Goal: Task Accomplishment & Management: Use online tool/utility

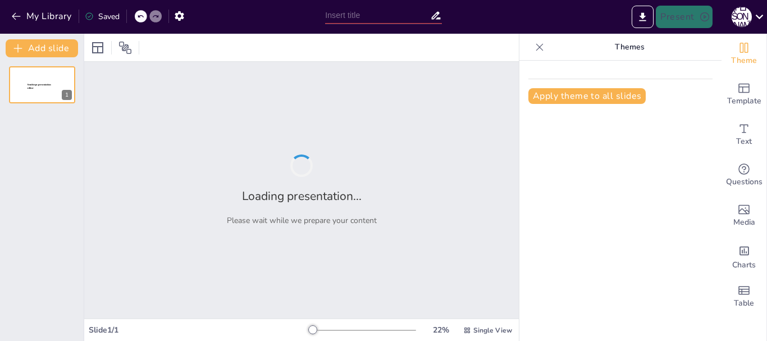
type input "Перекладачі: Супергерої, які рятують нас від незрозумілого!"
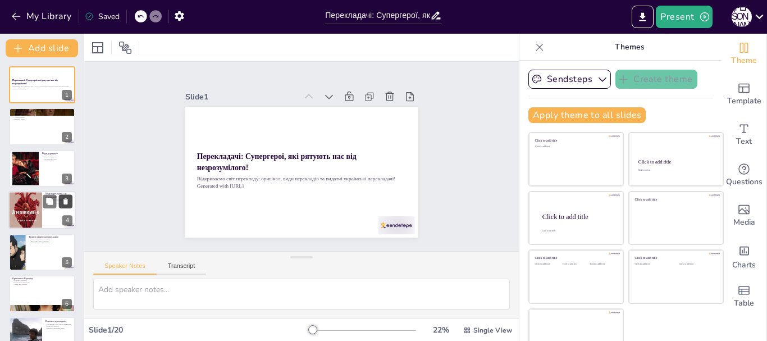
checkbox input "true"
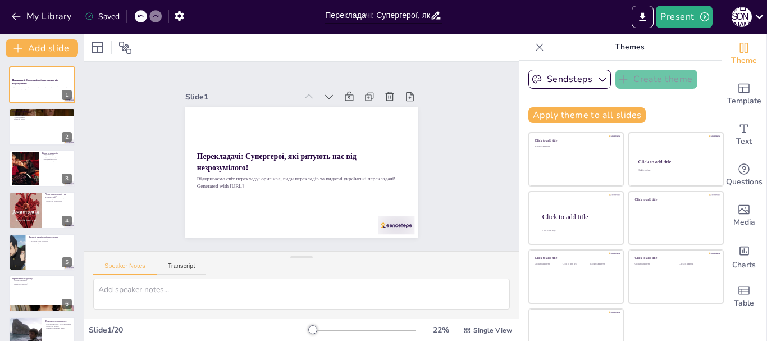
checkbox input "true"
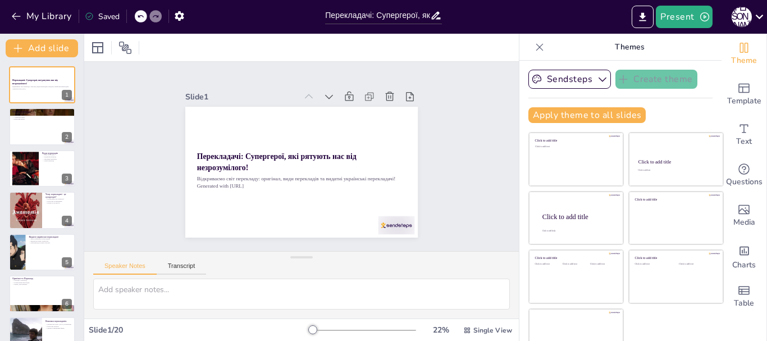
checkbox input "true"
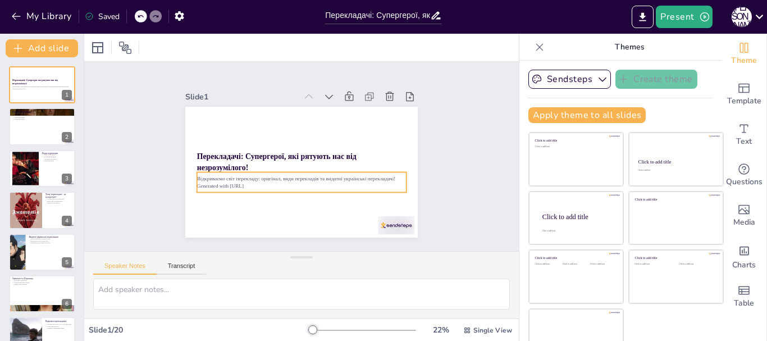
checkbox input "true"
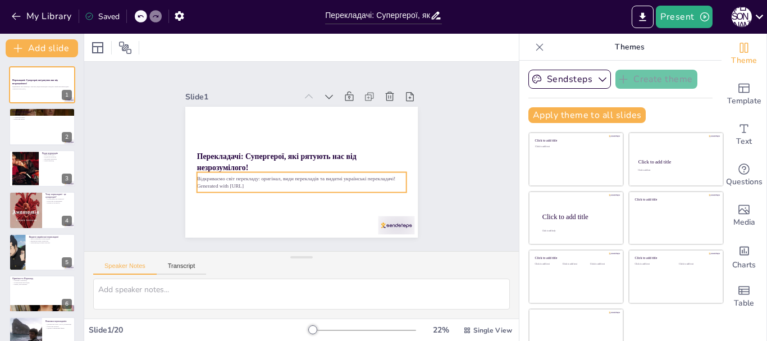
checkbox input "true"
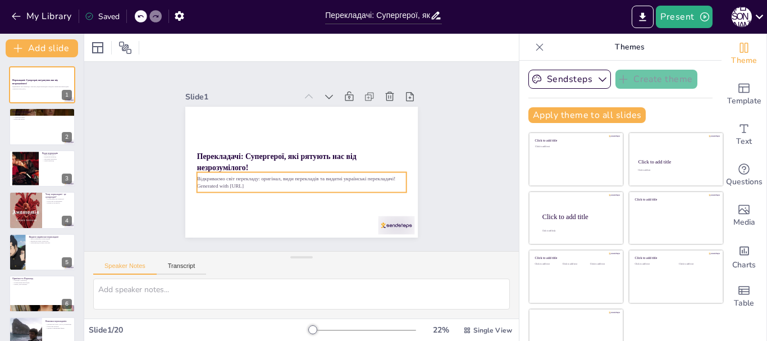
checkbox input "true"
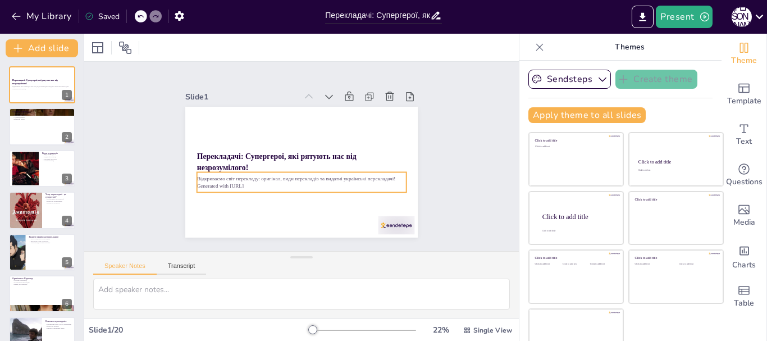
checkbox input "true"
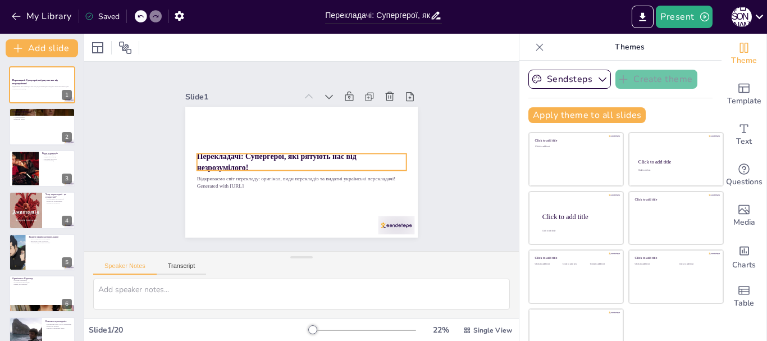
checkbox input "true"
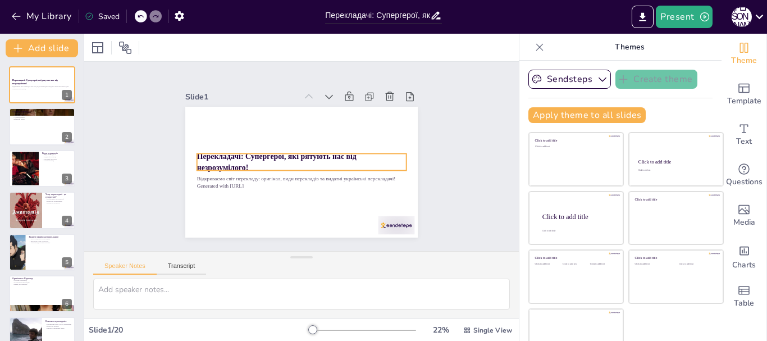
checkbox input "true"
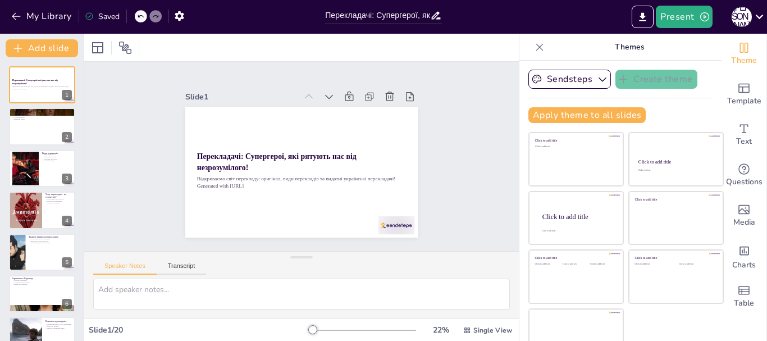
checkbox input "true"
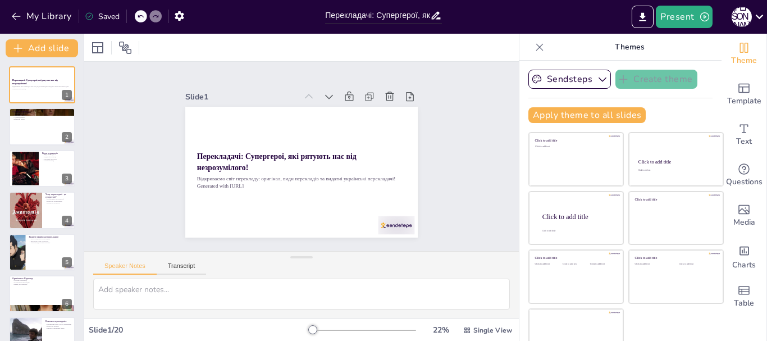
checkbox input "true"
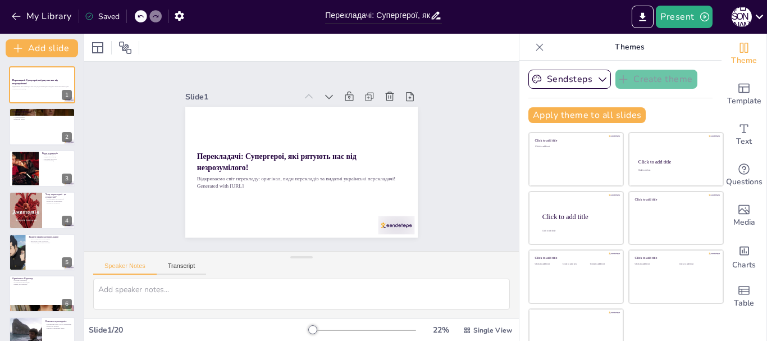
checkbox input "true"
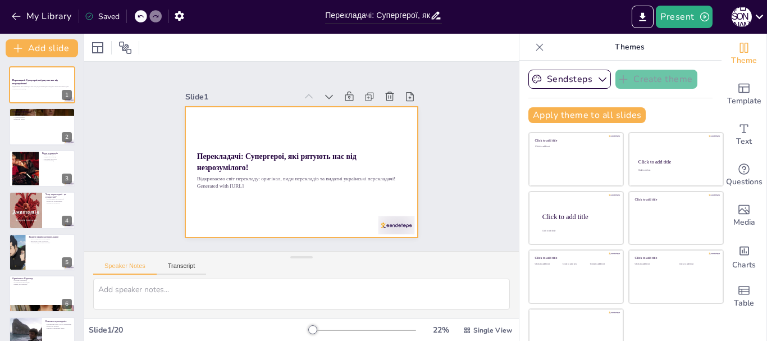
checkbox input "true"
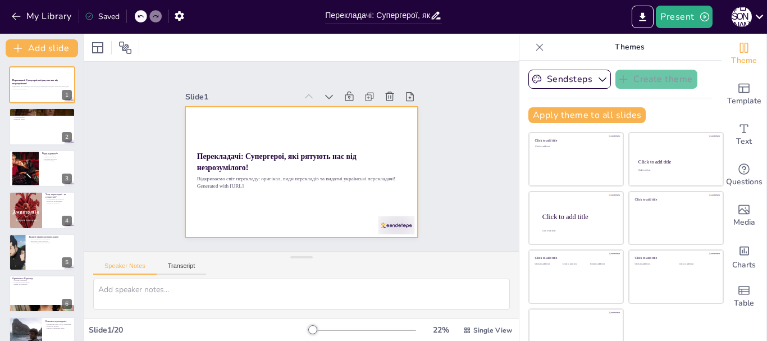
checkbox input "true"
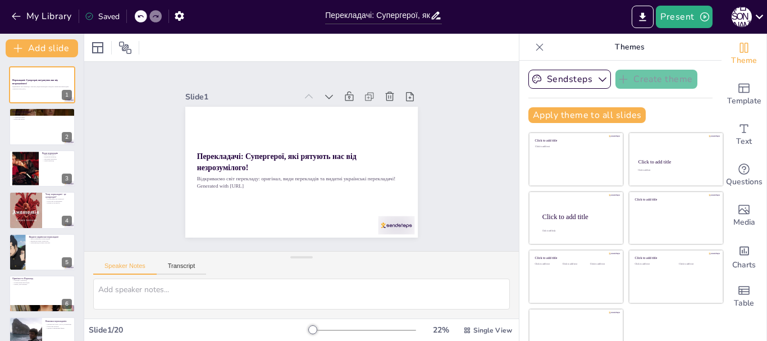
checkbox input "true"
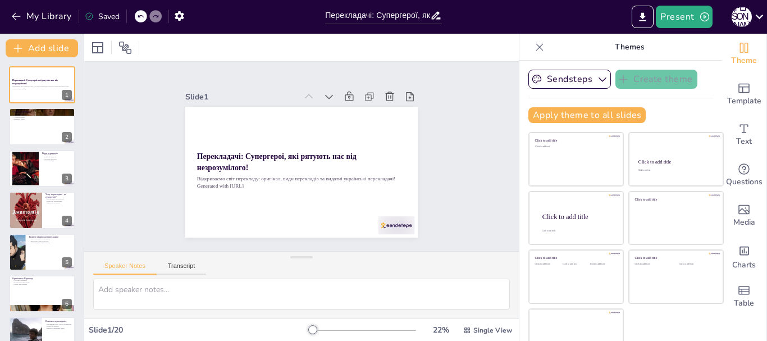
checkbox input "true"
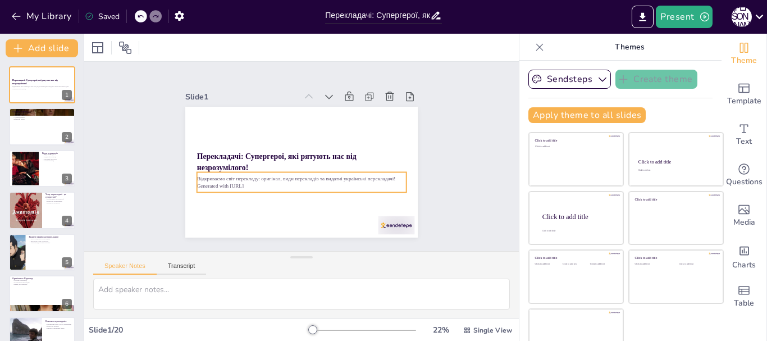
checkbox input "true"
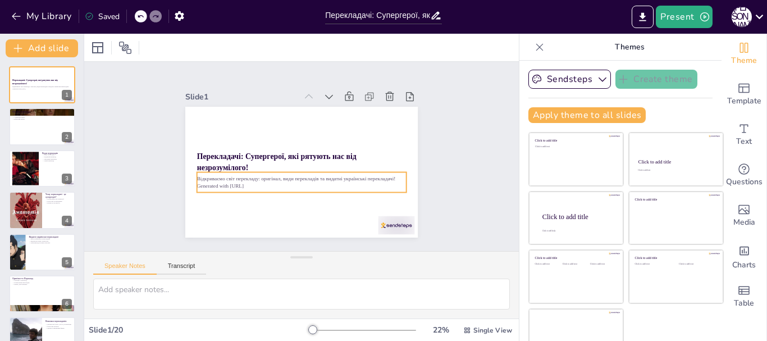
checkbox input "true"
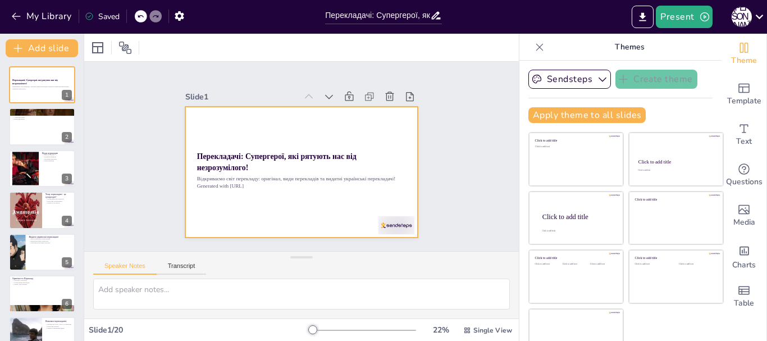
checkbox input "true"
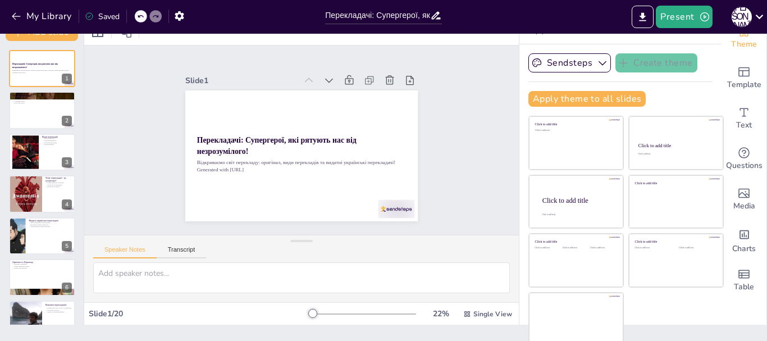
scroll to position [21, 0]
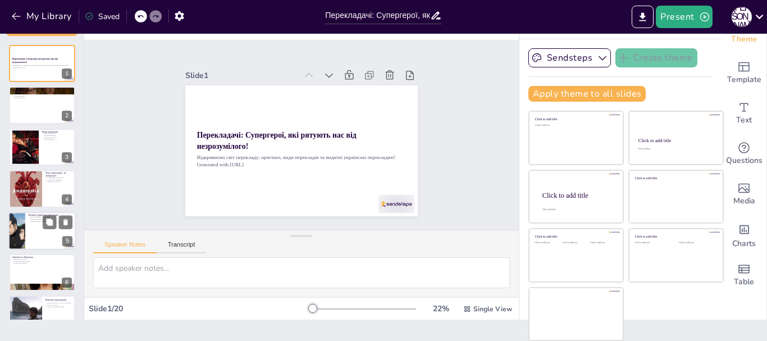
checkbox input "true"
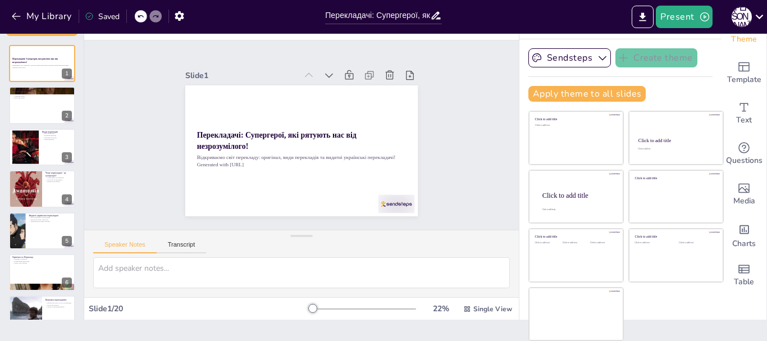
checkbox input "true"
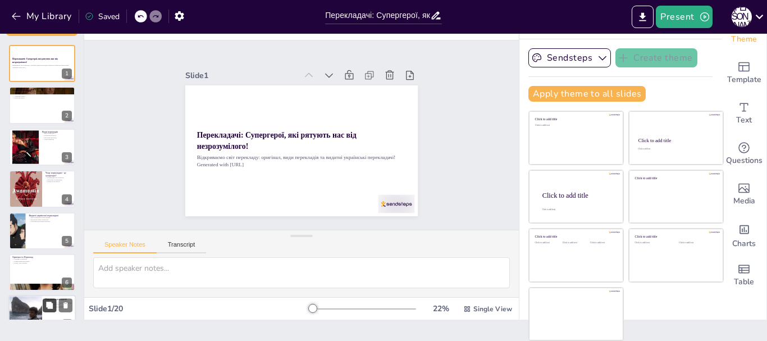
checkbox input "true"
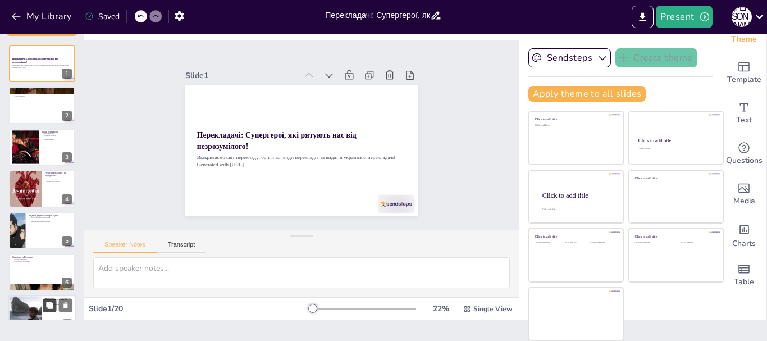
checkbox input "true"
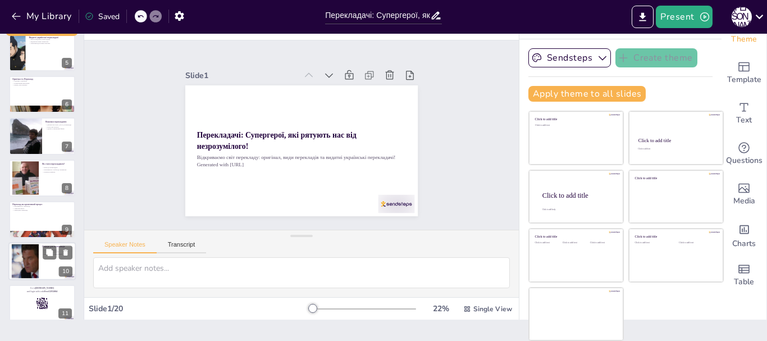
checkbox input "true"
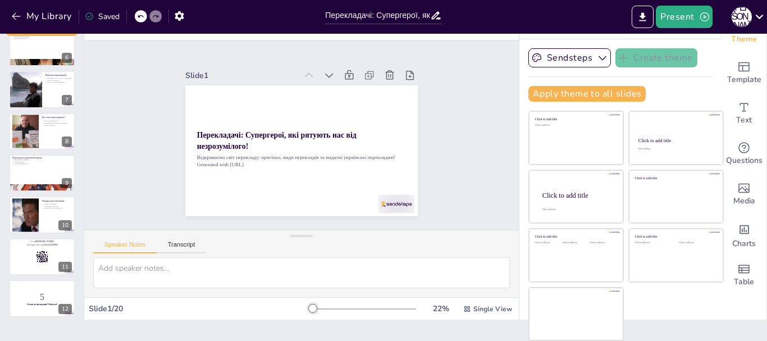
checkbox input "true"
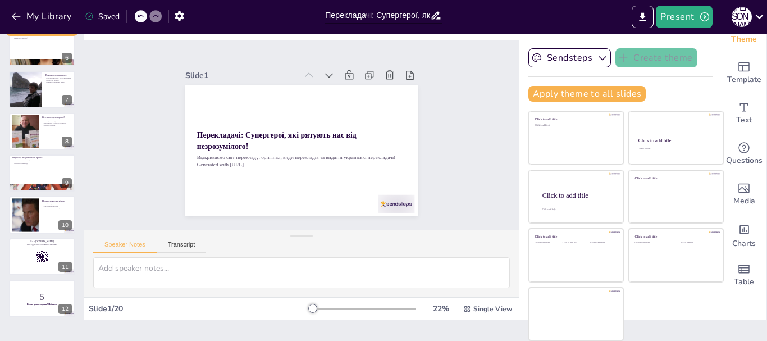
checkbox input "true"
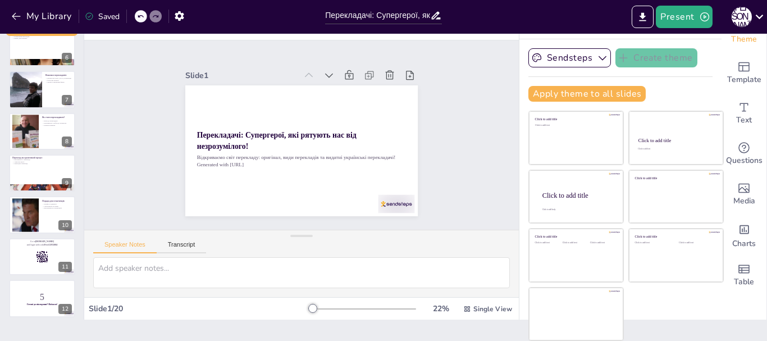
checkbox input "true"
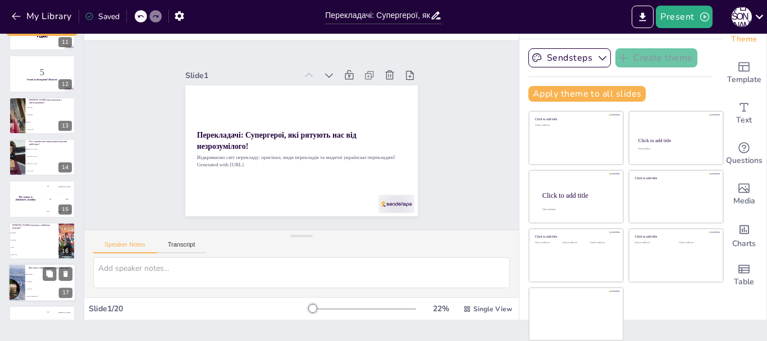
checkbox input "true"
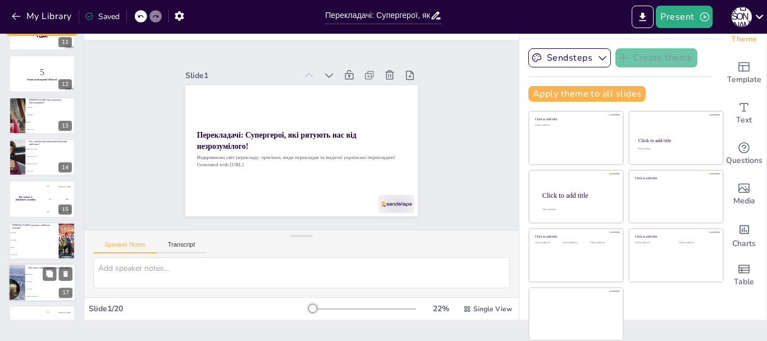
checkbox input "true"
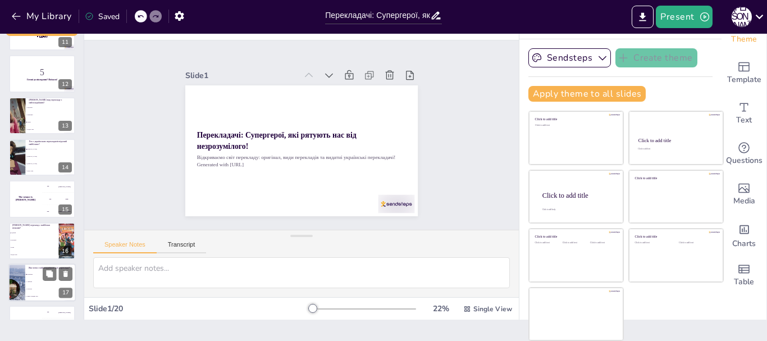
scroll to position [565, 0]
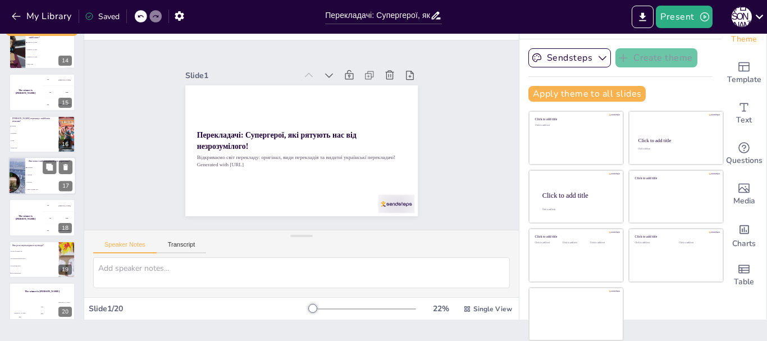
checkbox input "true"
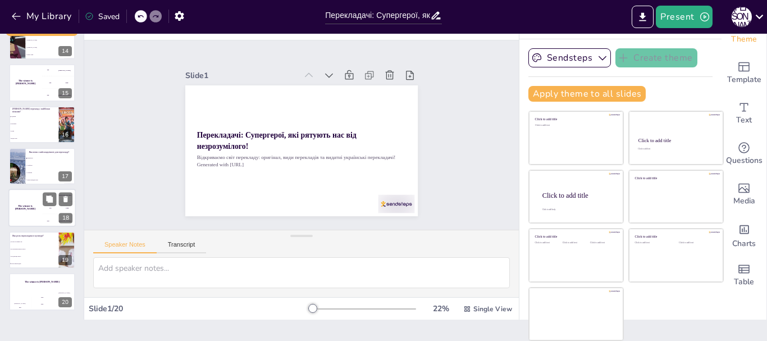
checkbox input "true"
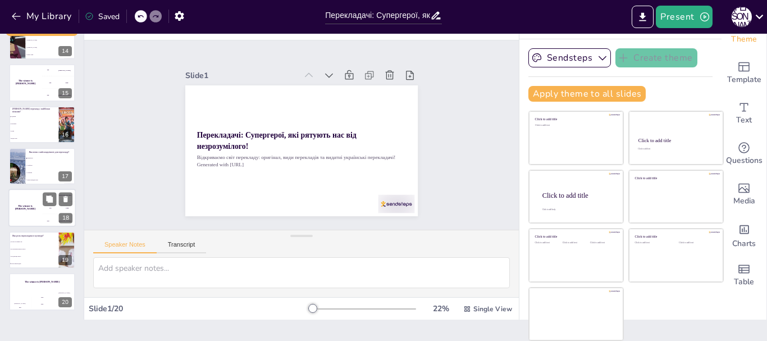
checkbox input "true"
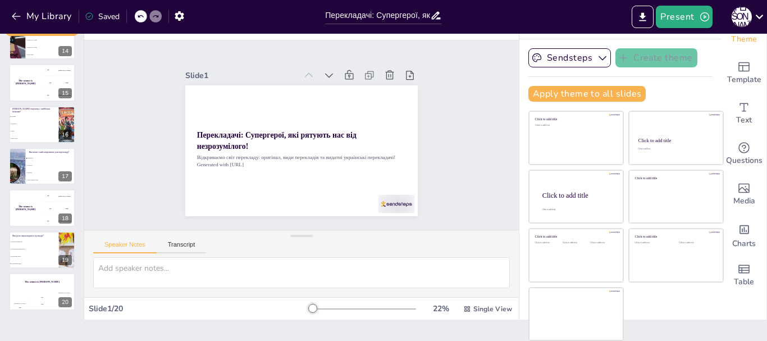
checkbox input "true"
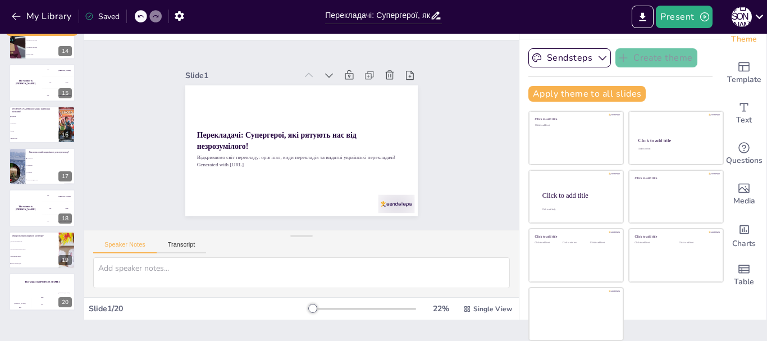
checkbox input "true"
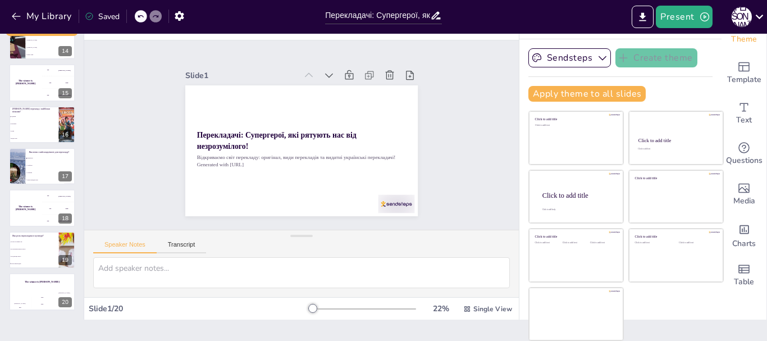
checkbox input "true"
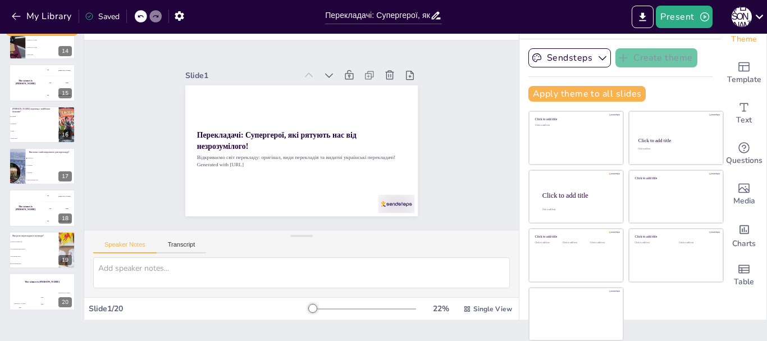
checkbox input "true"
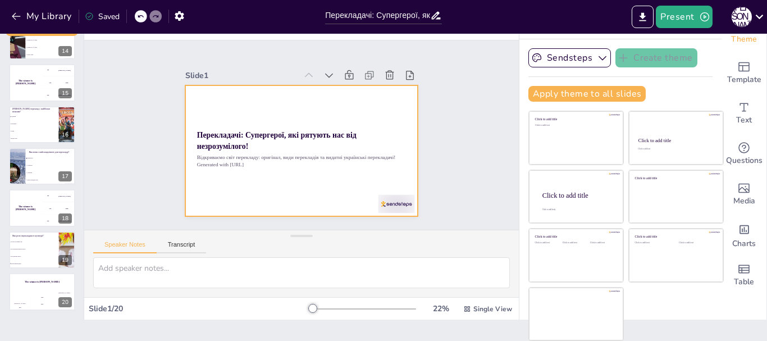
checkbox input "true"
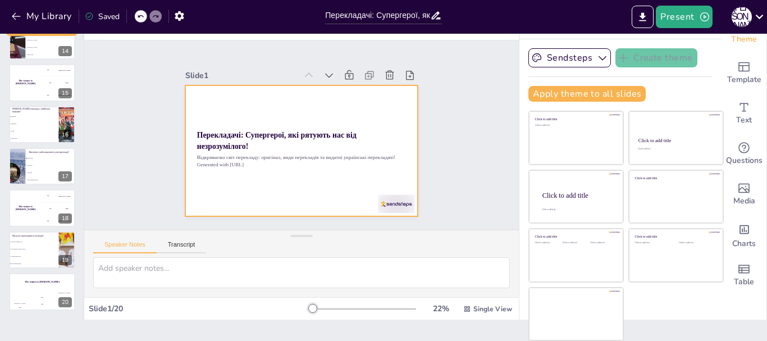
checkbox input "true"
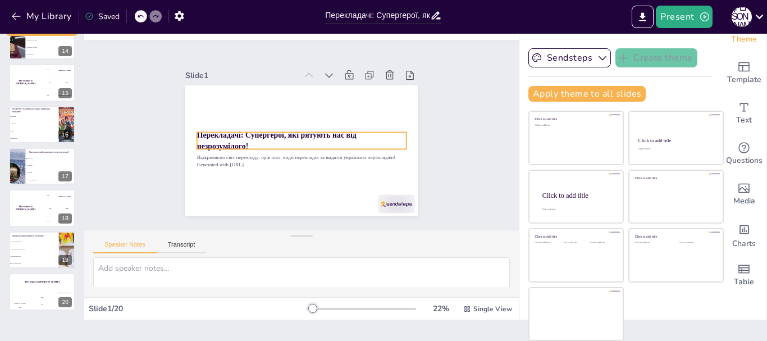
checkbox input "true"
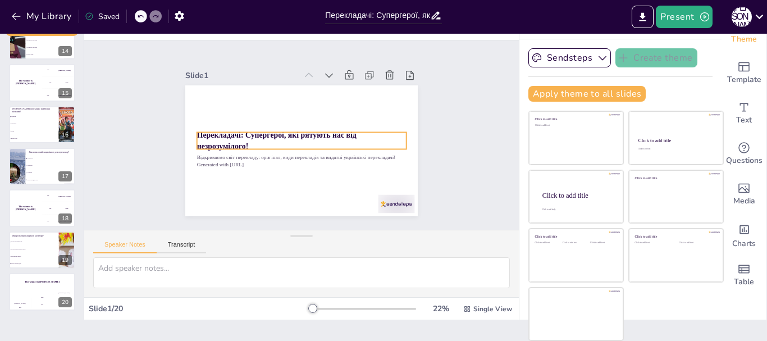
checkbox input "true"
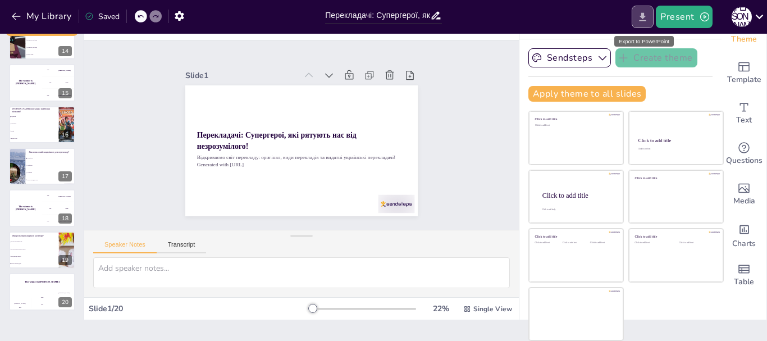
click at [643, 15] on icon "Export to PowerPoint" at bounding box center [642, 16] width 7 height 8
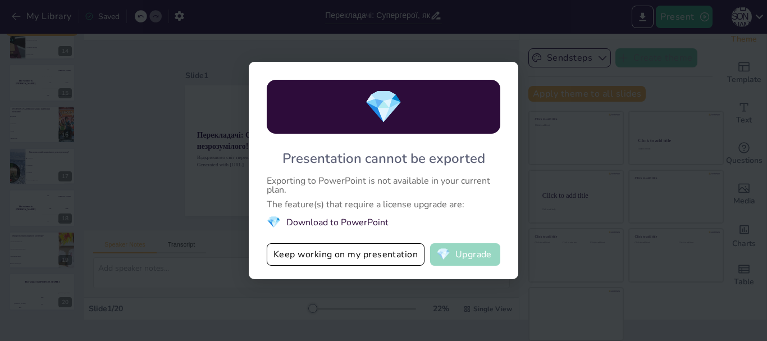
click at [456, 255] on button "💎 Upgrade" at bounding box center [465, 254] width 70 height 22
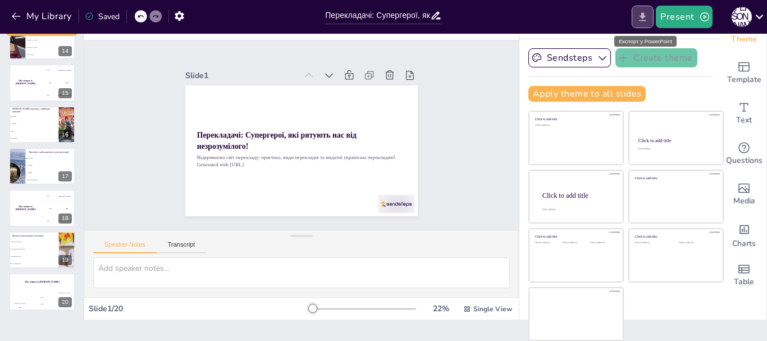
click at [644, 15] on icon "Export to PowerPoint" at bounding box center [642, 16] width 7 height 8
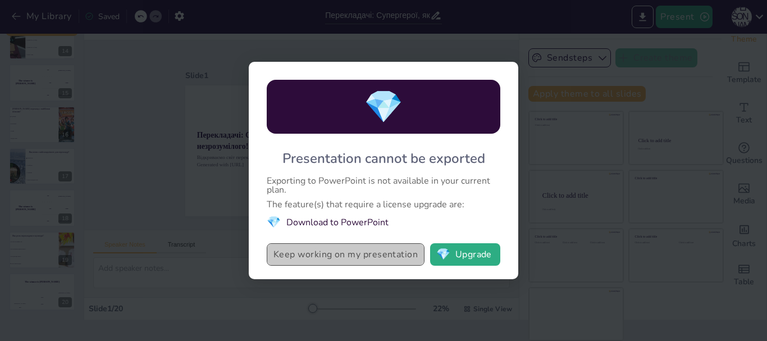
click at [354, 254] on button "Keep working on my presentation" at bounding box center [346, 254] width 158 height 22
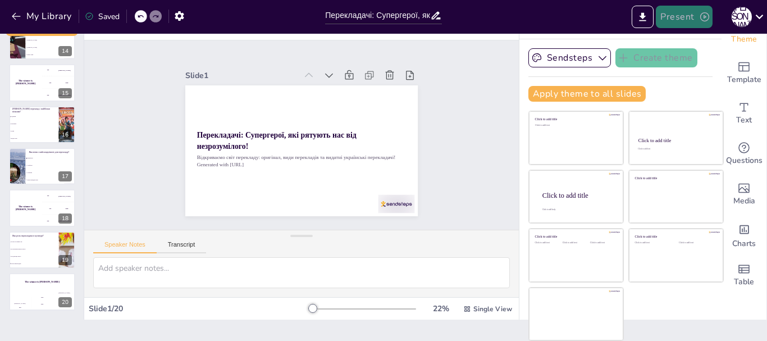
click at [684, 14] on button "Present" at bounding box center [683, 17] width 56 height 22
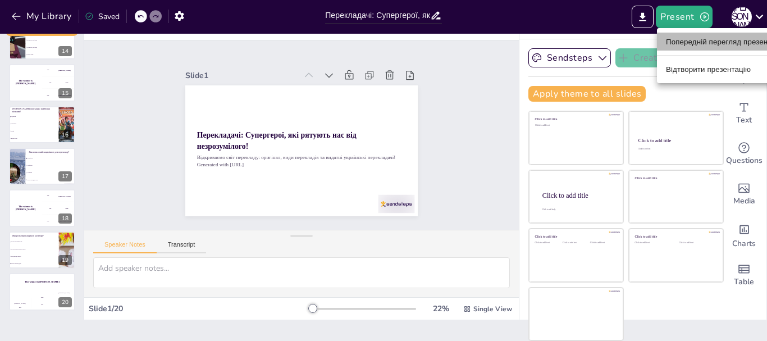
click at [709, 41] on font "Попередній перегляд презентації" at bounding box center [724, 42] width 117 height 8
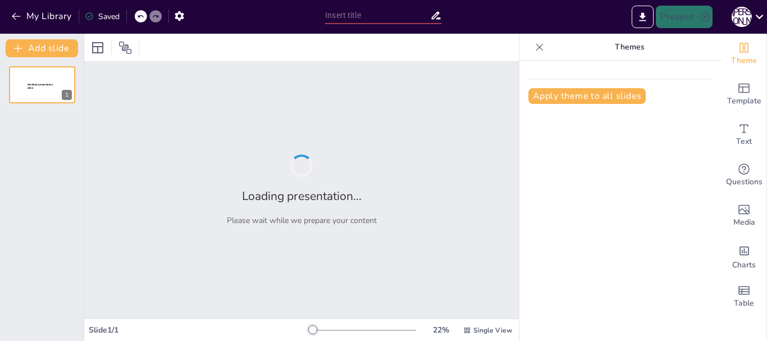
type input "Перекладачі: Супергерої, які рятують нас від незрозумілого!"
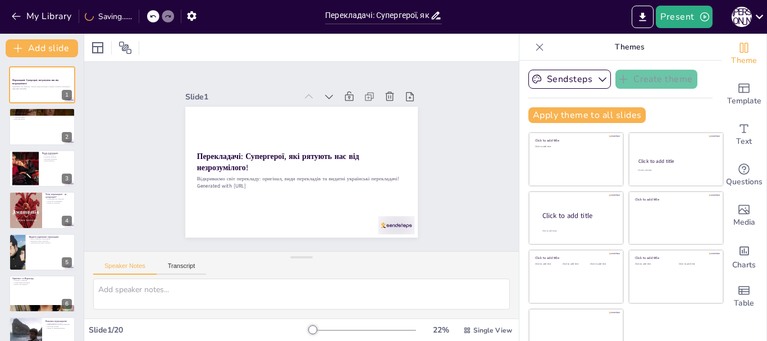
checkbox input "true"
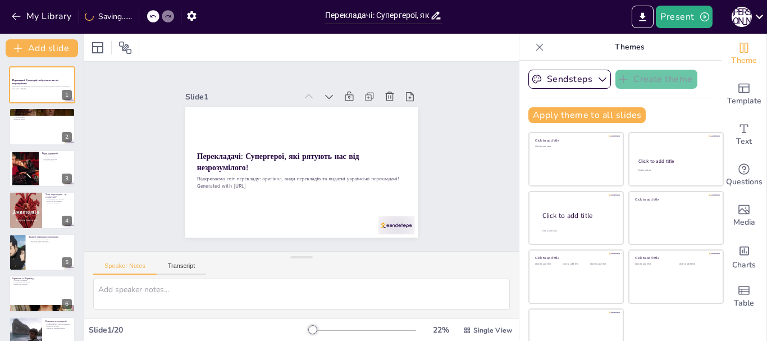
checkbox input "true"
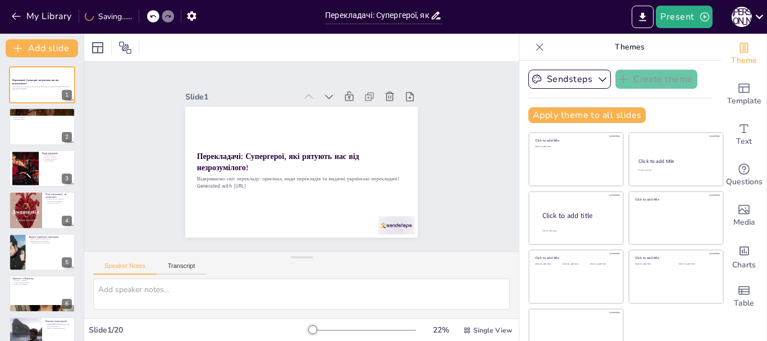
checkbox input "true"
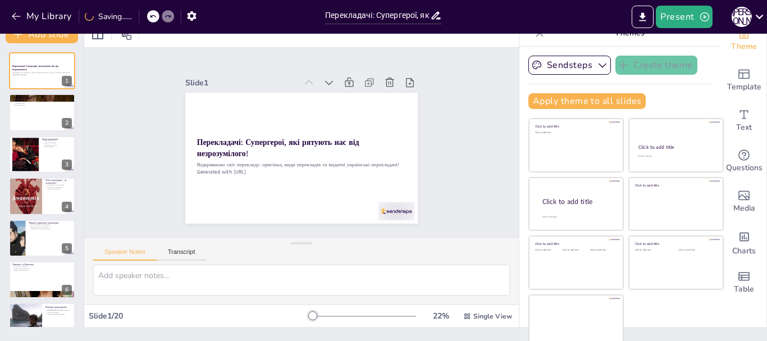
scroll to position [21, 0]
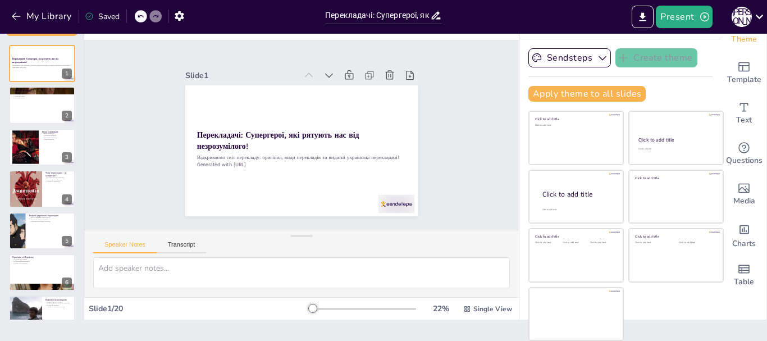
checkbox input "true"
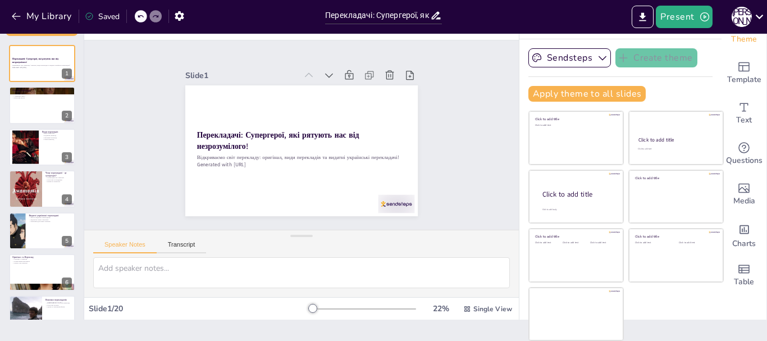
checkbox input "true"
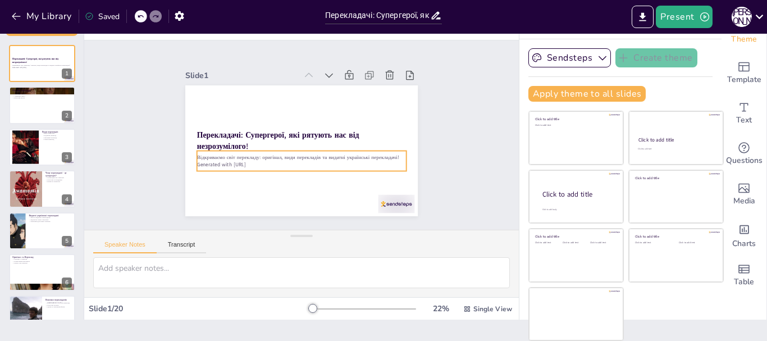
checkbox input "true"
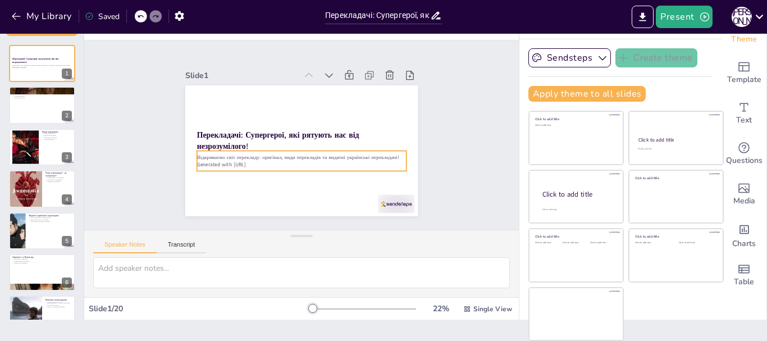
checkbox input "true"
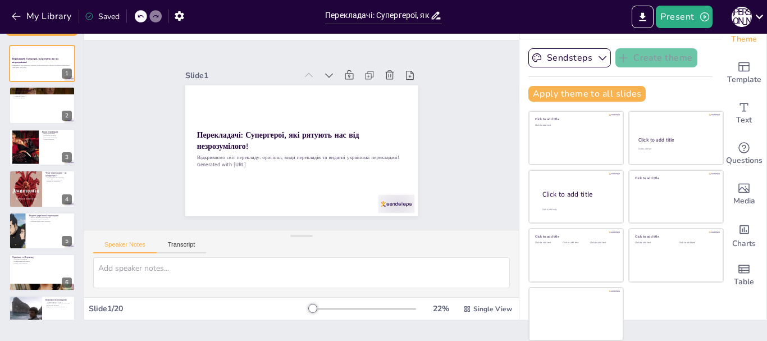
checkbox input "true"
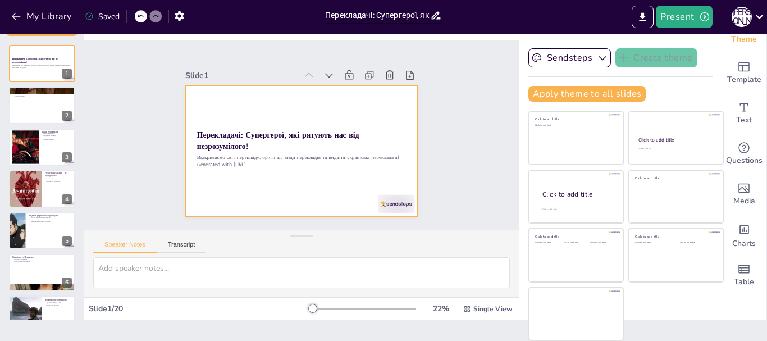
checkbox input "true"
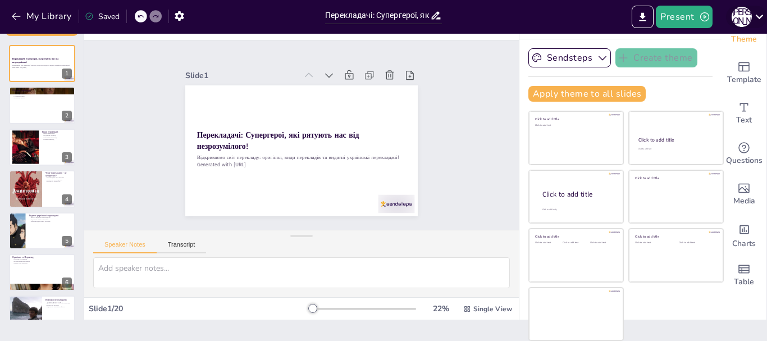
click at [759, 17] on icon at bounding box center [758, 16] width 15 height 15
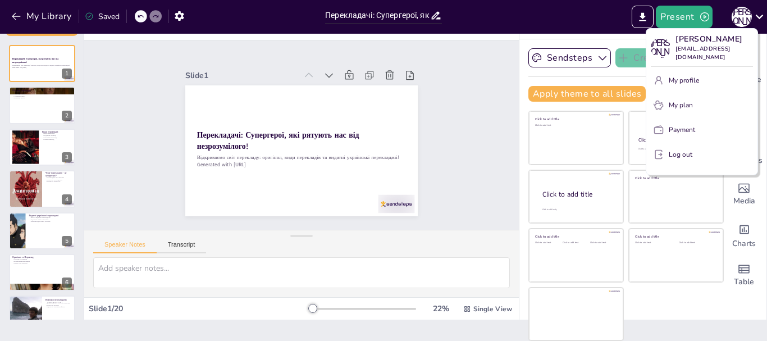
click at [457, 114] on div at bounding box center [383, 170] width 767 height 341
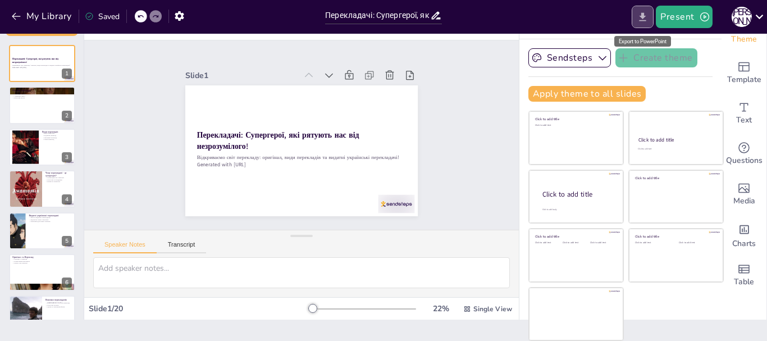
click at [643, 11] on icon "Export to PowerPoint" at bounding box center [642, 17] width 12 height 12
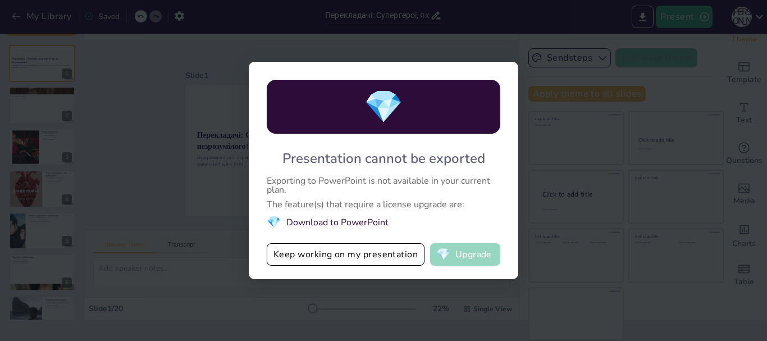
click at [475, 255] on button "💎 Upgrade" at bounding box center [465, 254] width 70 height 22
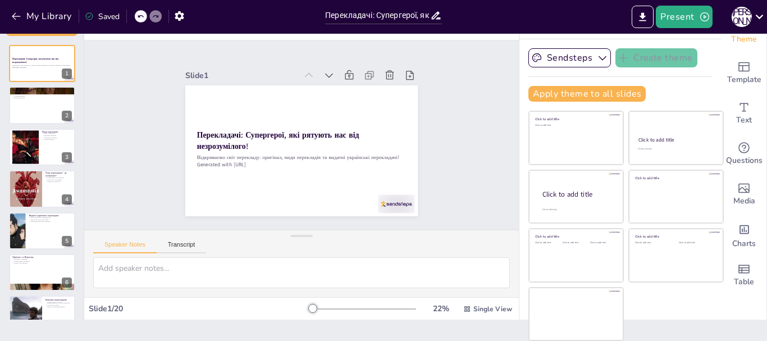
checkbox input "true"
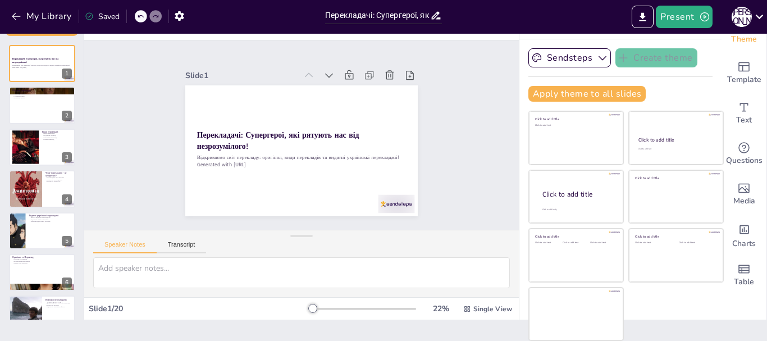
checkbox input "true"
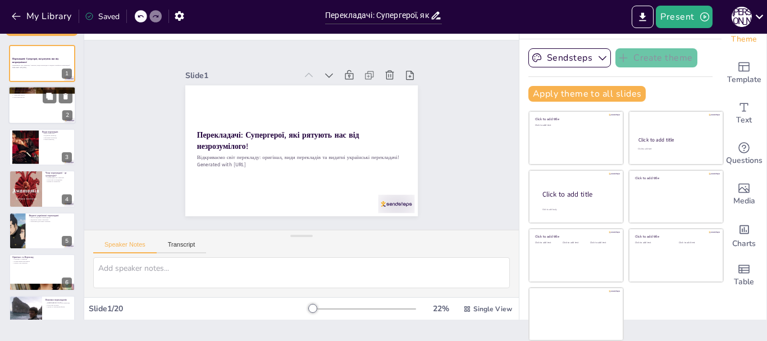
checkbox input "true"
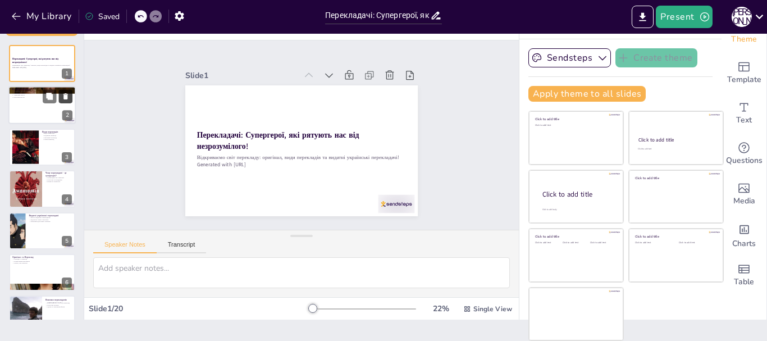
checkbox input "true"
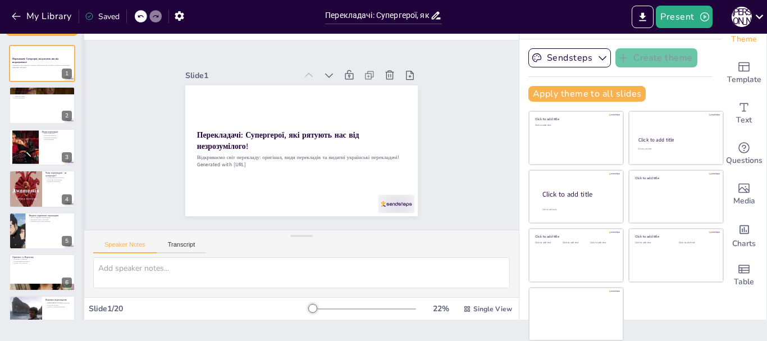
checkbox input "true"
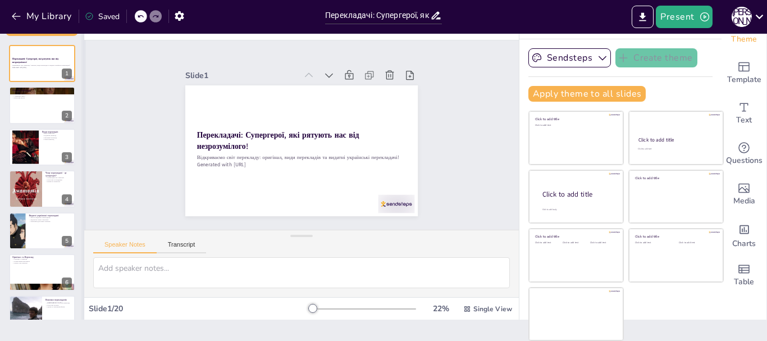
checkbox input "true"
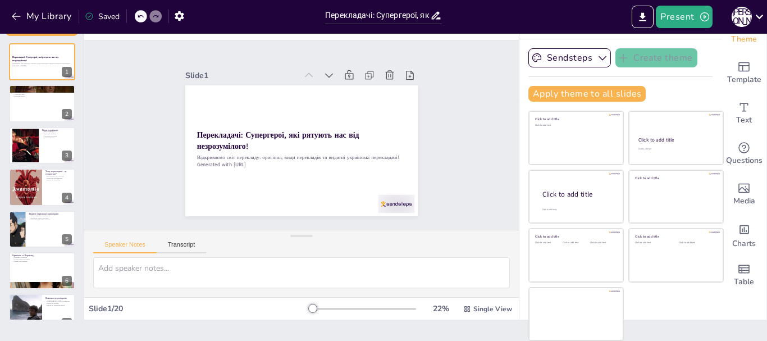
scroll to position [0, 0]
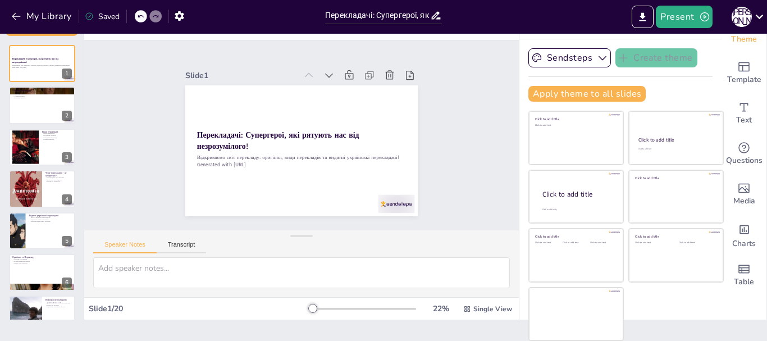
checkbox input "true"
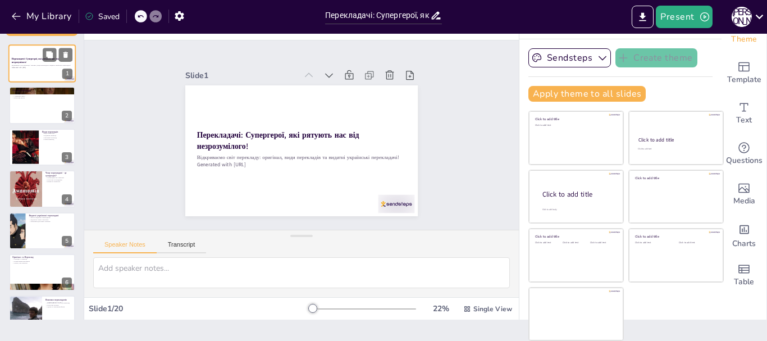
checkbox input "true"
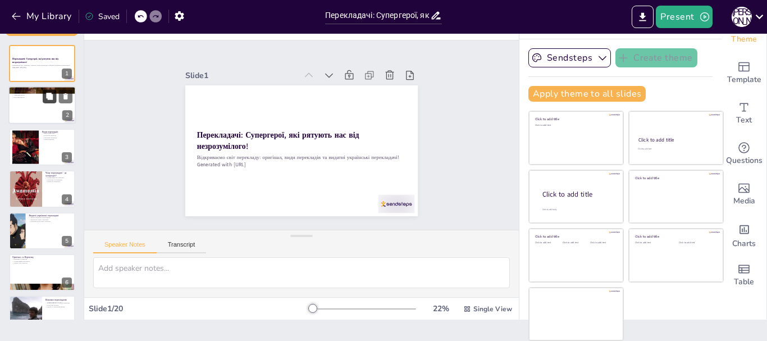
checkbox input "true"
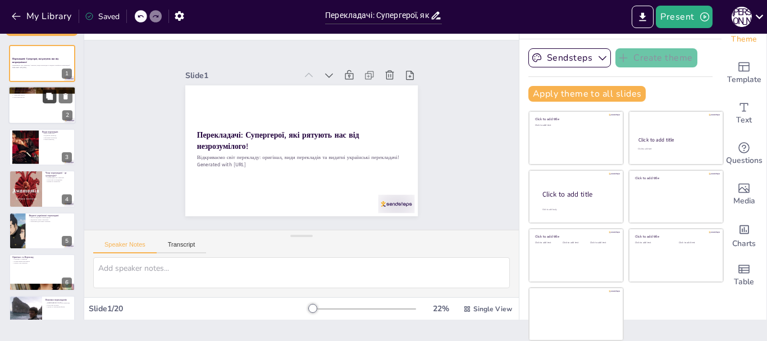
checkbox input "true"
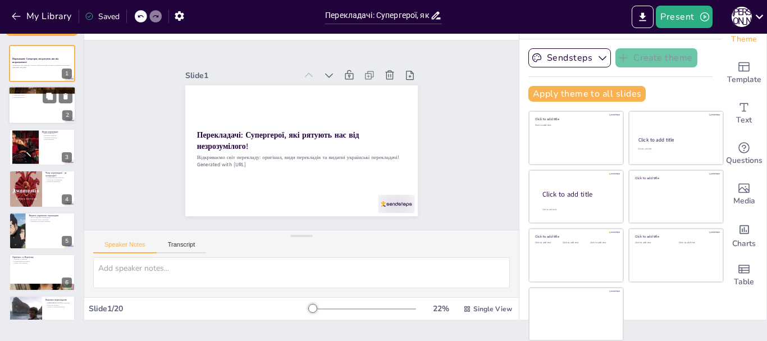
checkbox input "true"
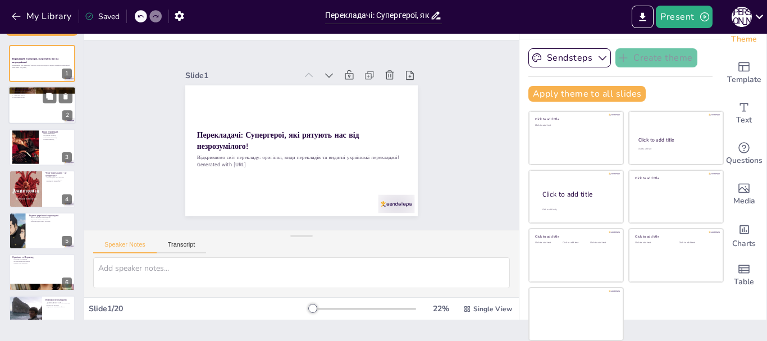
click at [49, 106] on div at bounding box center [41, 105] width 67 height 38
type textarea "Переклад - це не просто механічний процес, а справжнє мистецтво, яке вимагає гл…"
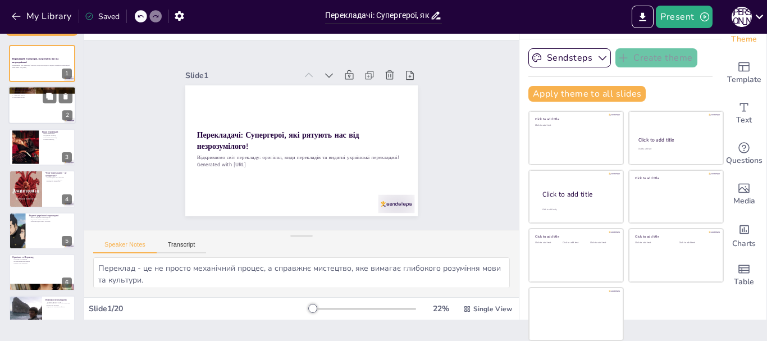
checkbox input "true"
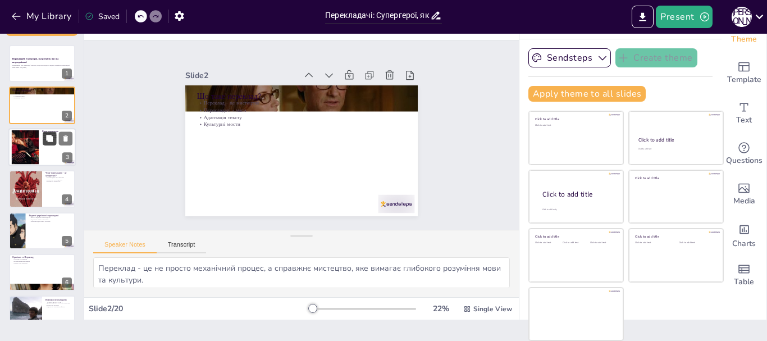
checkbox input "true"
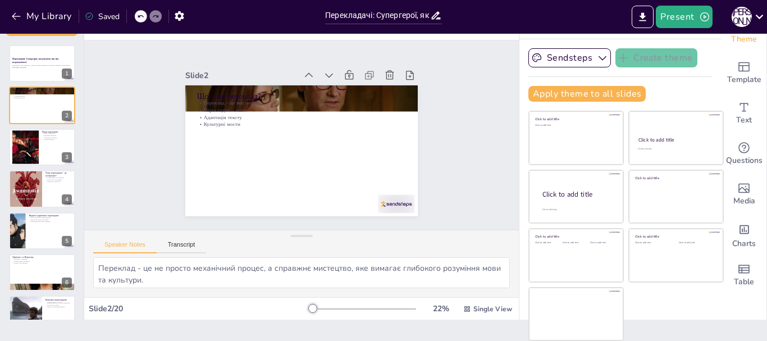
checkbox input "true"
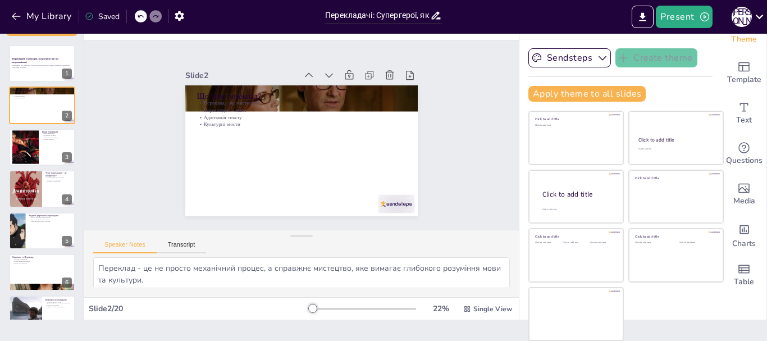
checkbox input "true"
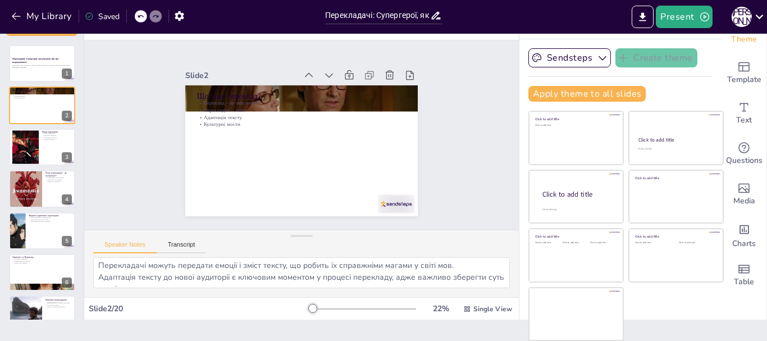
scroll to position [50, 0]
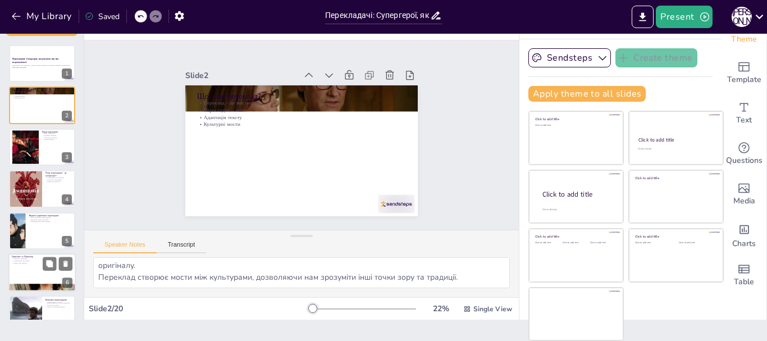
checkbox input "true"
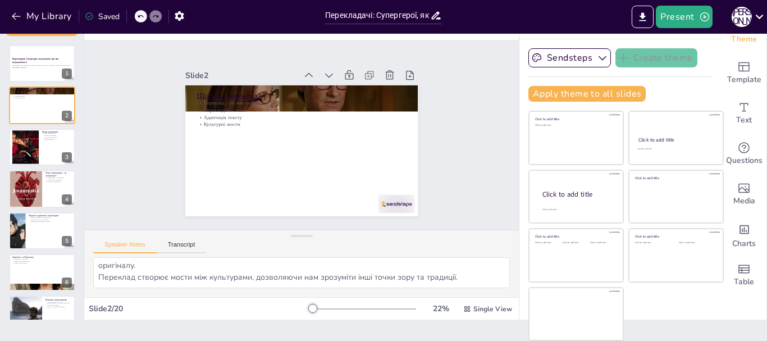
checkbox input "true"
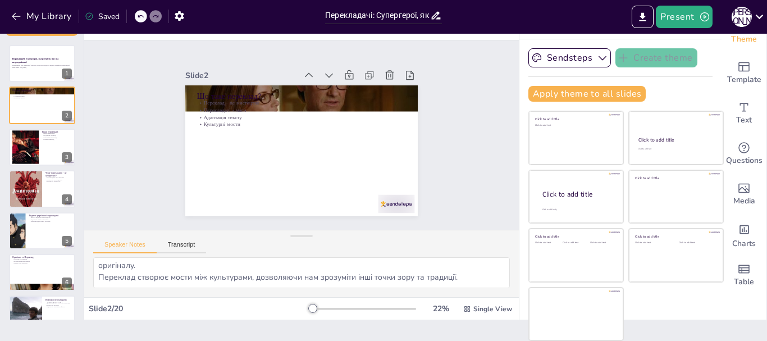
checkbox input "true"
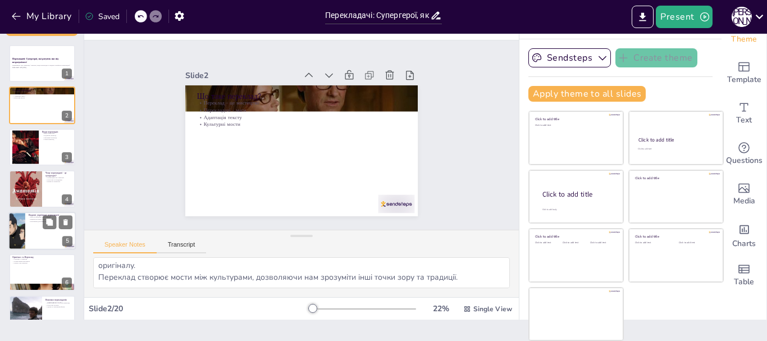
checkbox input "true"
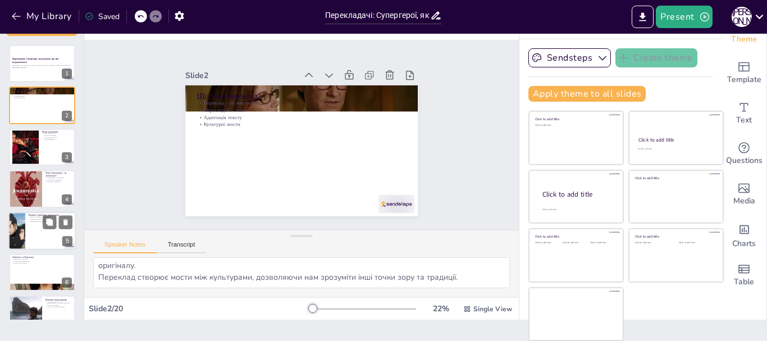
checkbox input "true"
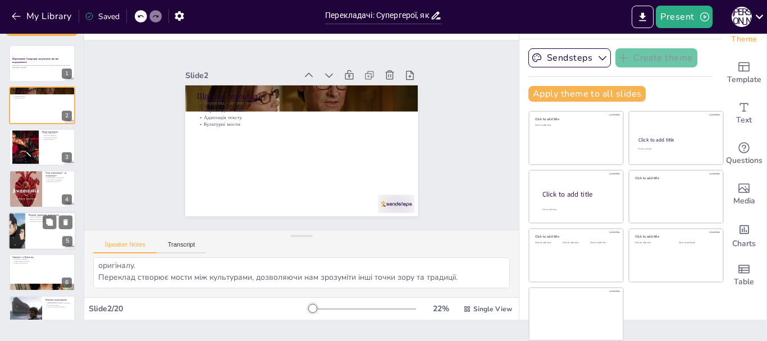
checkbox input "true"
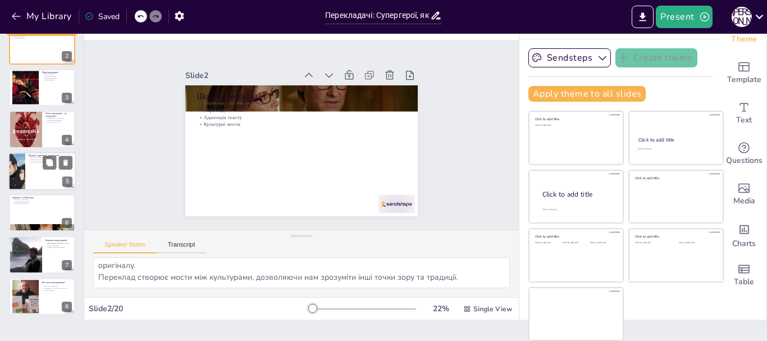
checkbox input "true"
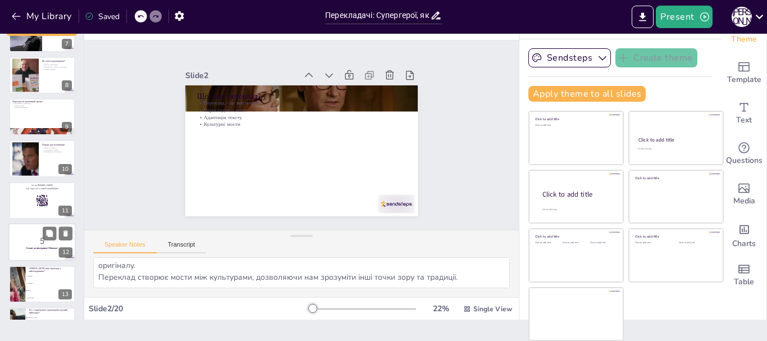
checkbox input "true"
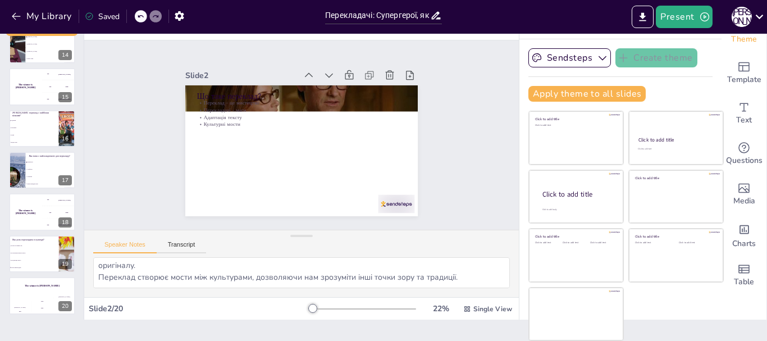
checkbox input "true"
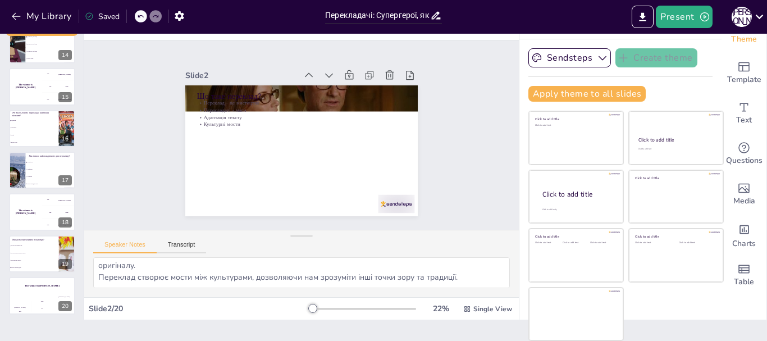
scroll to position [565, 0]
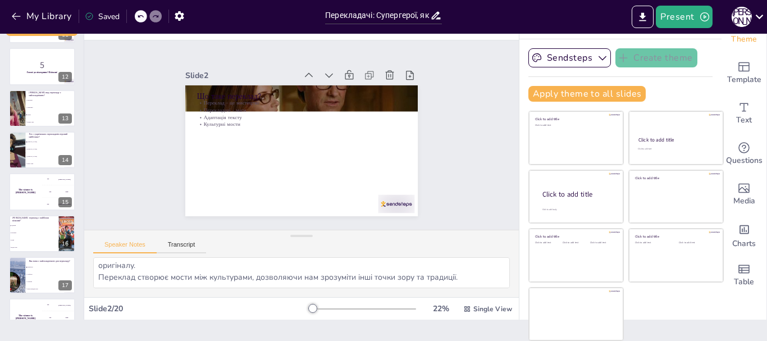
checkbox input "true"
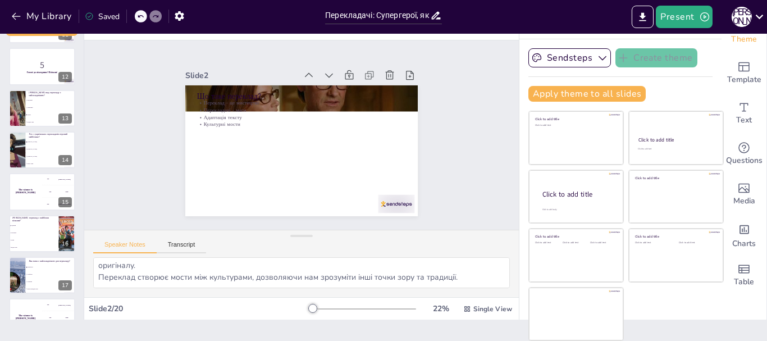
checkbox input "true"
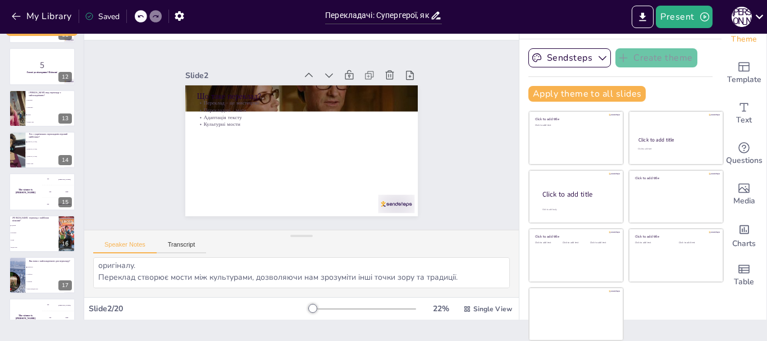
scroll to position [453, 0]
